Goal: Transaction & Acquisition: Purchase product/service

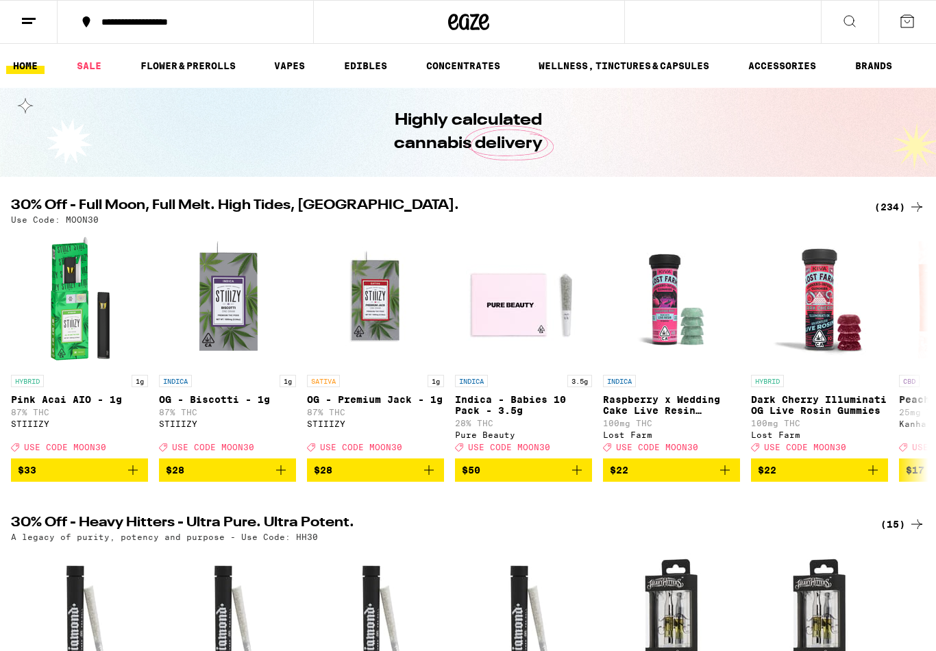
click at [902, 214] on div "(234)" at bounding box center [900, 207] width 51 height 16
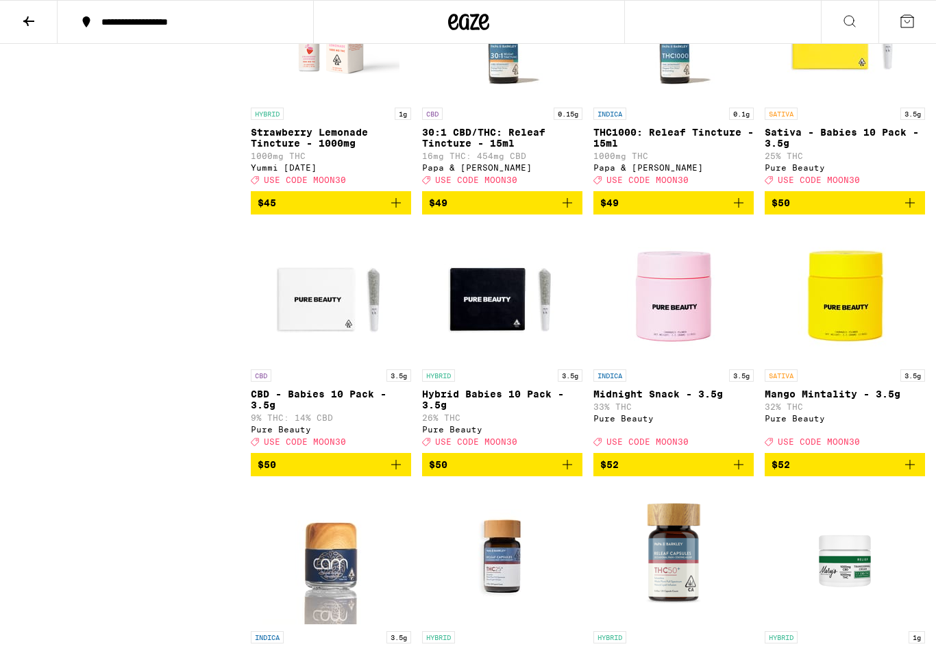
scroll to position [13773, 0]
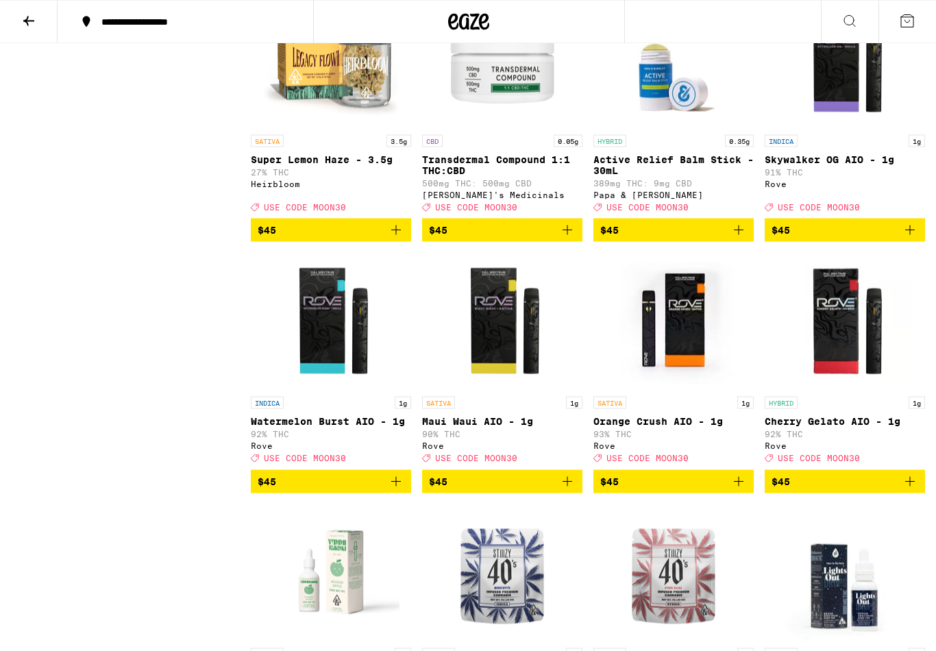
click at [29, 25] on icon at bounding box center [29, 21] width 16 height 16
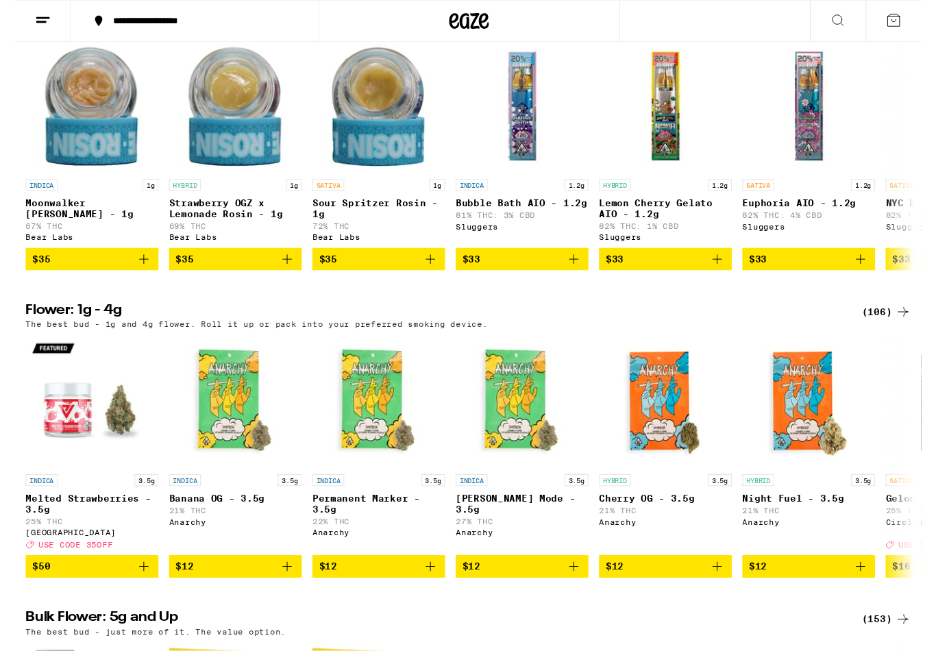
scroll to position [1154, 0]
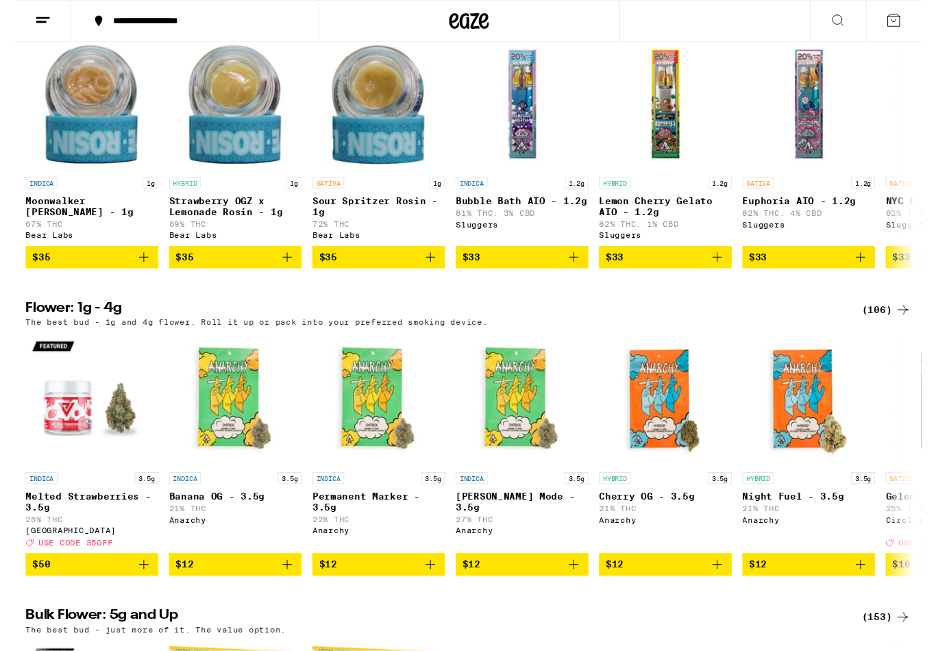
click at [902, 328] on div "(106)" at bounding box center [900, 320] width 51 height 16
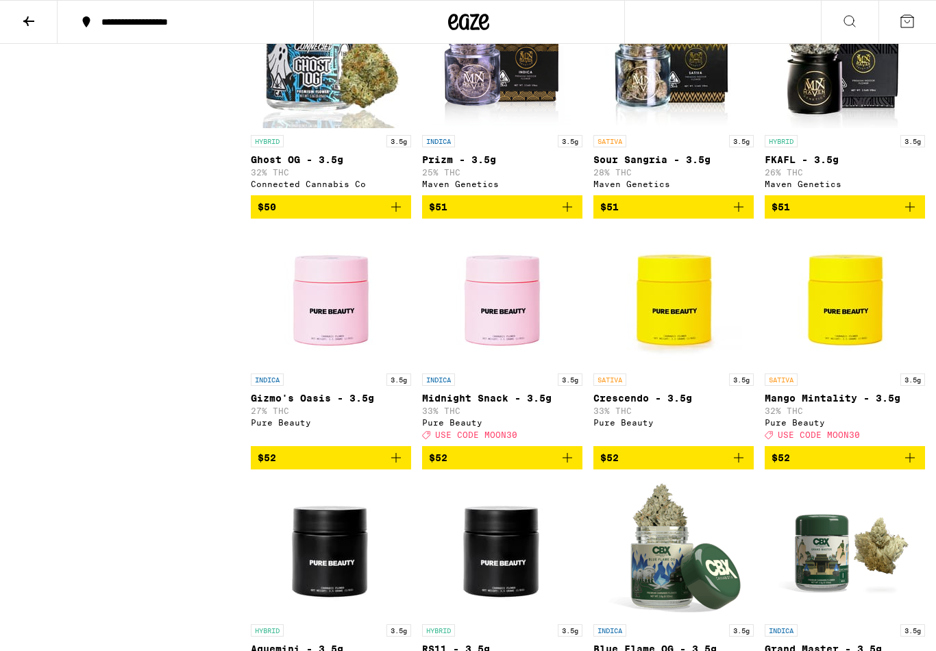
scroll to position [4861, 0]
